Goal: Find contact information: Find contact information

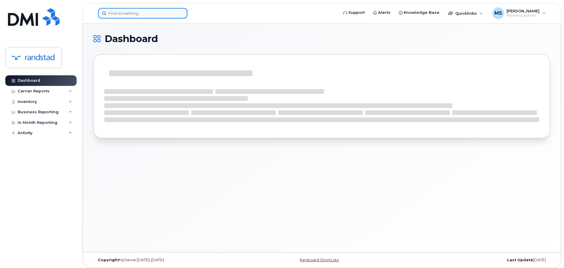
click at [156, 14] on input at bounding box center [142, 13] width 89 height 11
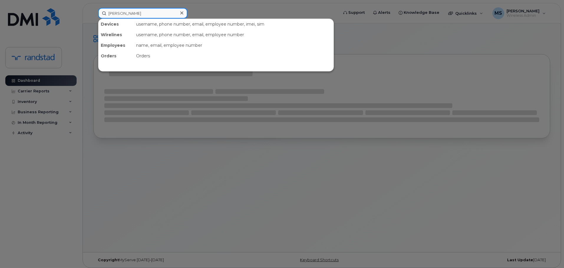
type input "[PERSON_NAME]"
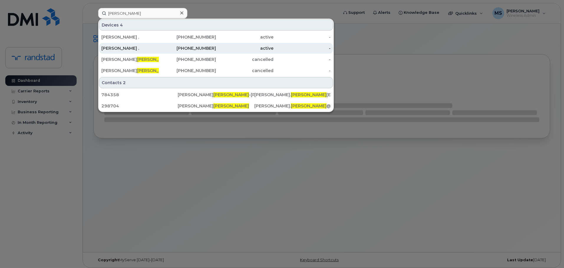
click at [172, 51] on div "905-379-0646" at bounding box center [187, 48] width 57 height 11
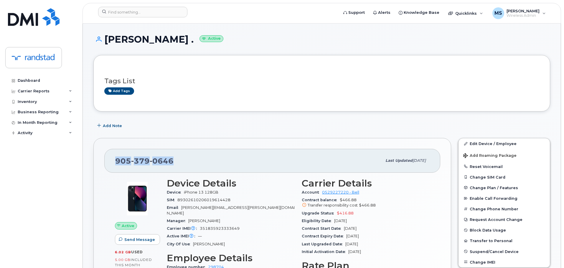
drag, startPoint x: 193, startPoint y: 157, endPoint x: 111, endPoint y: 148, distance: 81.8
click at [112, 148] on div "[PHONE_NUMBER] Last updated [DATE] Active Send Message 6.02 GB  used 5.00 GB  i…" at bounding box center [272, 245] width 358 height 214
copy span "[PHONE_NUMBER]"
